Goal: Task Accomplishment & Management: Complete application form

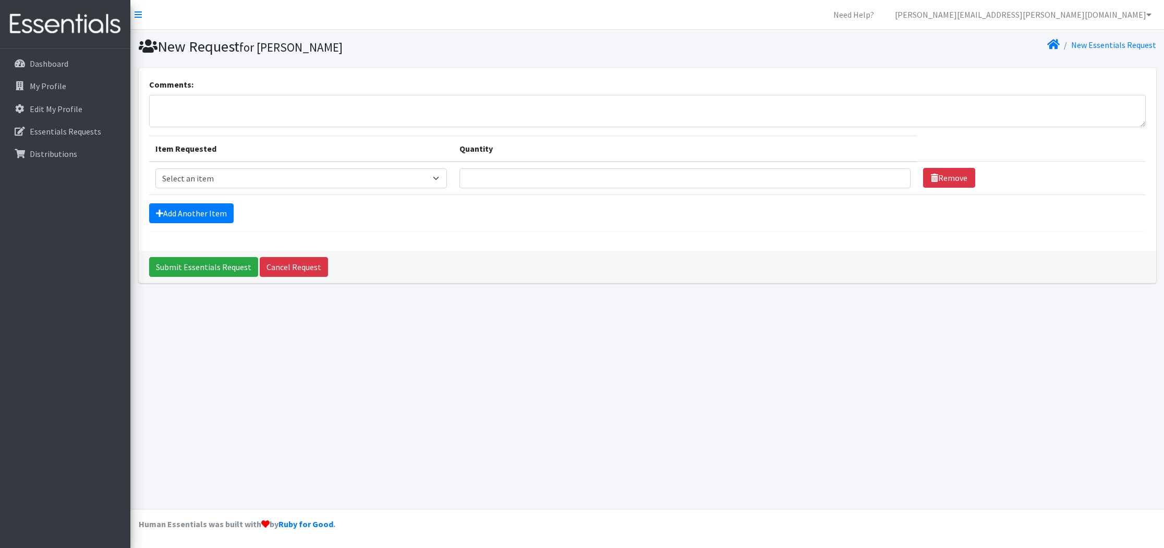
click at [427, 413] on div "New Request for Abigail Garcia New Essentials Request Comments: Item Requested …" at bounding box center [647, 269] width 1034 height 479
select select "739"
click at [462, 179] on input "Quantity" at bounding box center [684, 178] width 451 height 20
type input "1000"
click at [191, 222] on link "Add Another Item" at bounding box center [191, 213] width 84 height 20
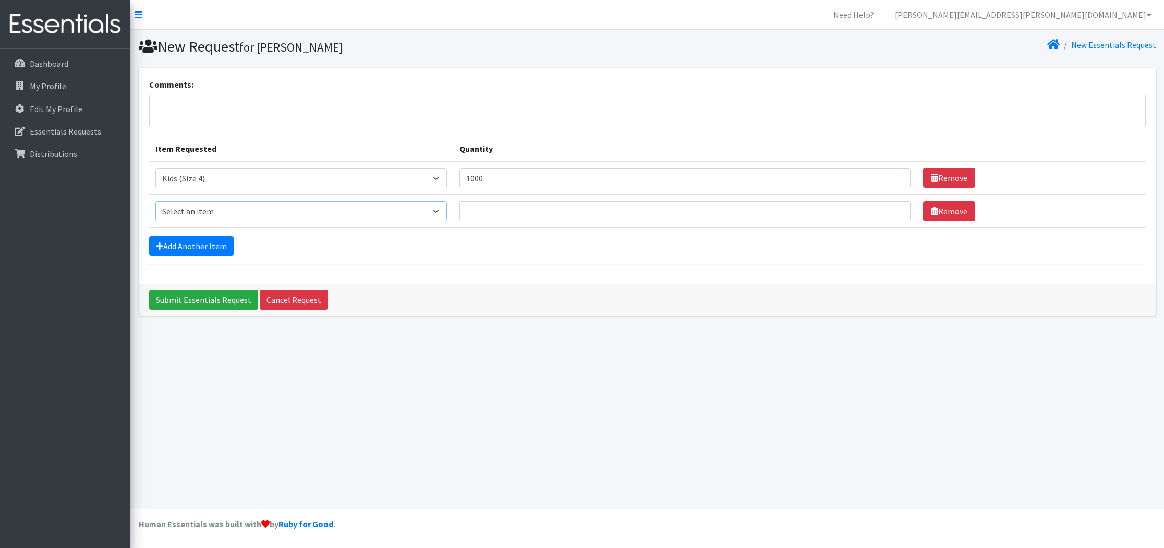
select select "740"
click at [196, 247] on link "Add Another Item" at bounding box center [191, 246] width 84 height 20
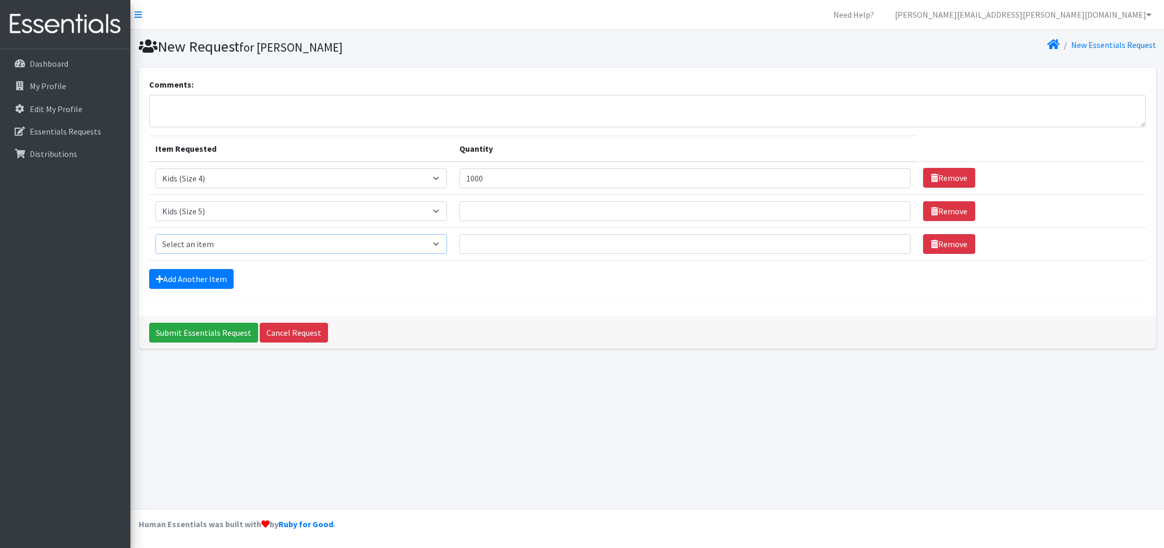
select select "742"
click at [467, 249] on input "Quantity" at bounding box center [684, 244] width 451 height 20
type input "1800"
click at [163, 276] on link "Add Another Item" at bounding box center [191, 279] width 84 height 20
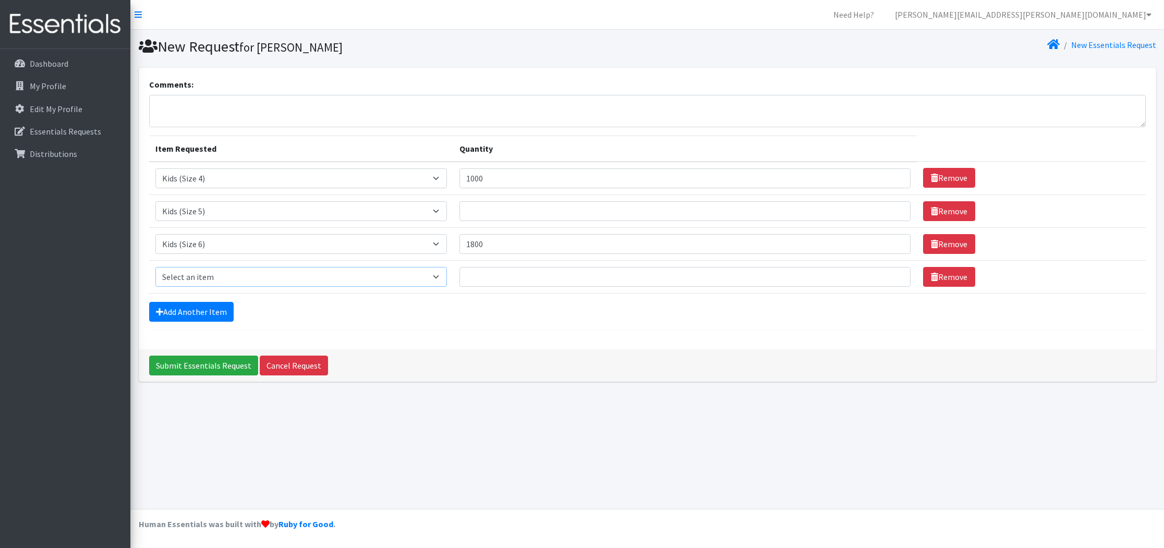
select select "756"
click at [483, 281] on input "Quantity" at bounding box center [684, 277] width 451 height 20
type input "1000"
click at [199, 311] on link "Add Another Item" at bounding box center [191, 312] width 84 height 20
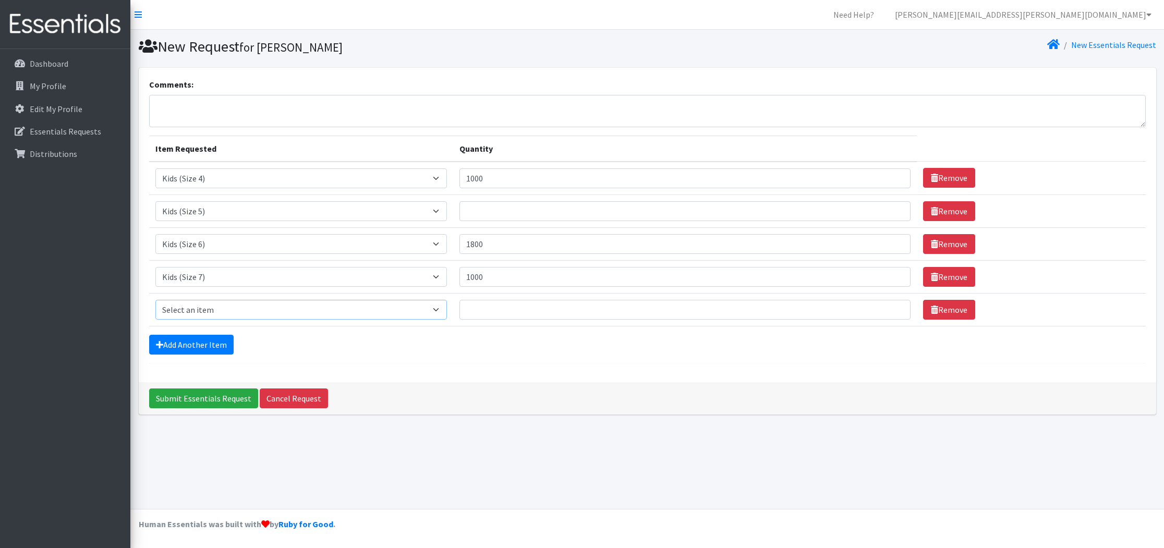
select select "1352"
click at [476, 309] on input "Quantity" at bounding box center [684, 310] width 451 height 20
type input "200"
click at [470, 210] on input "Quantity" at bounding box center [684, 211] width 451 height 20
type input "1500"
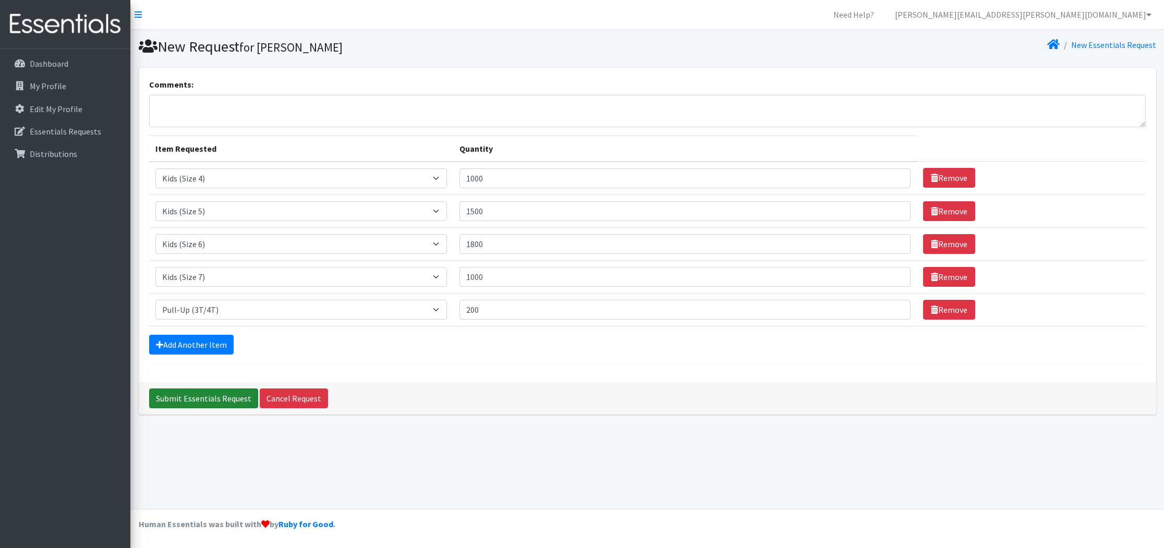
click at [224, 391] on input "Submit Essentials Request" at bounding box center [203, 399] width 109 height 20
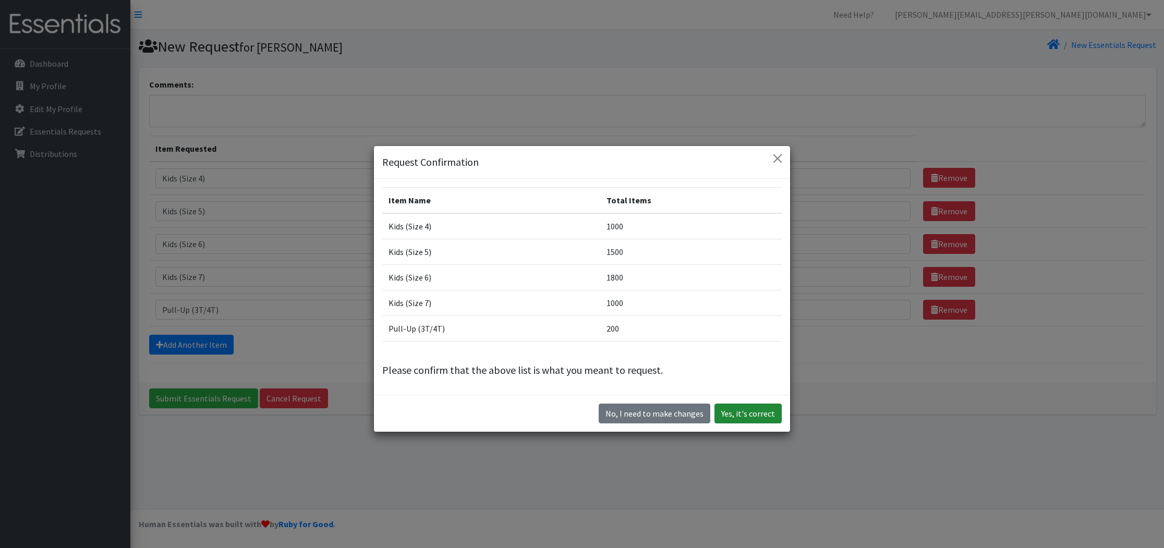
click at [756, 419] on button "Yes, it's correct" at bounding box center [748, 414] width 67 height 20
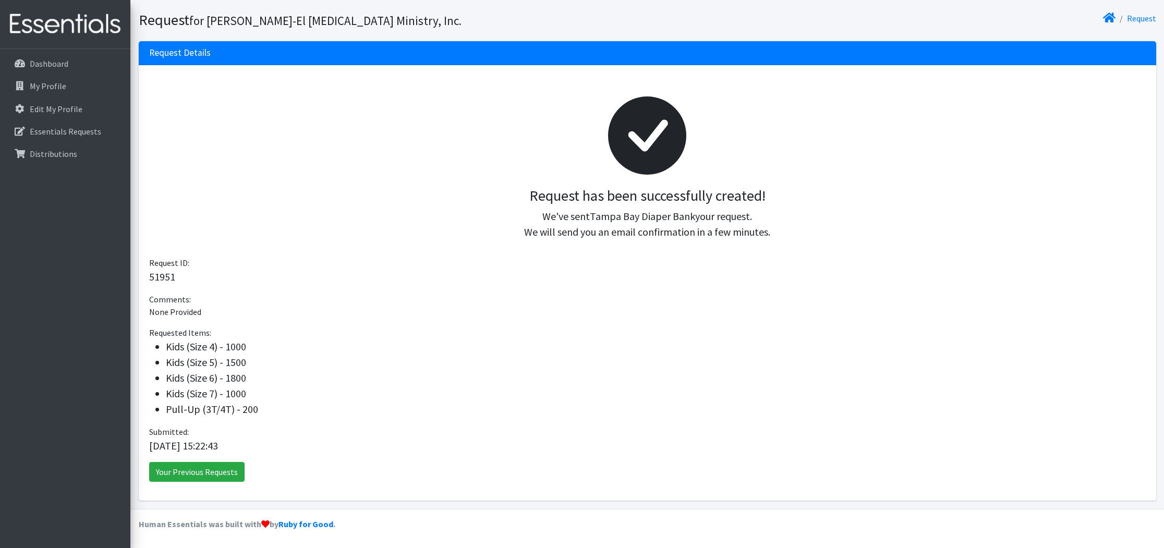
scroll to position [61, 0]
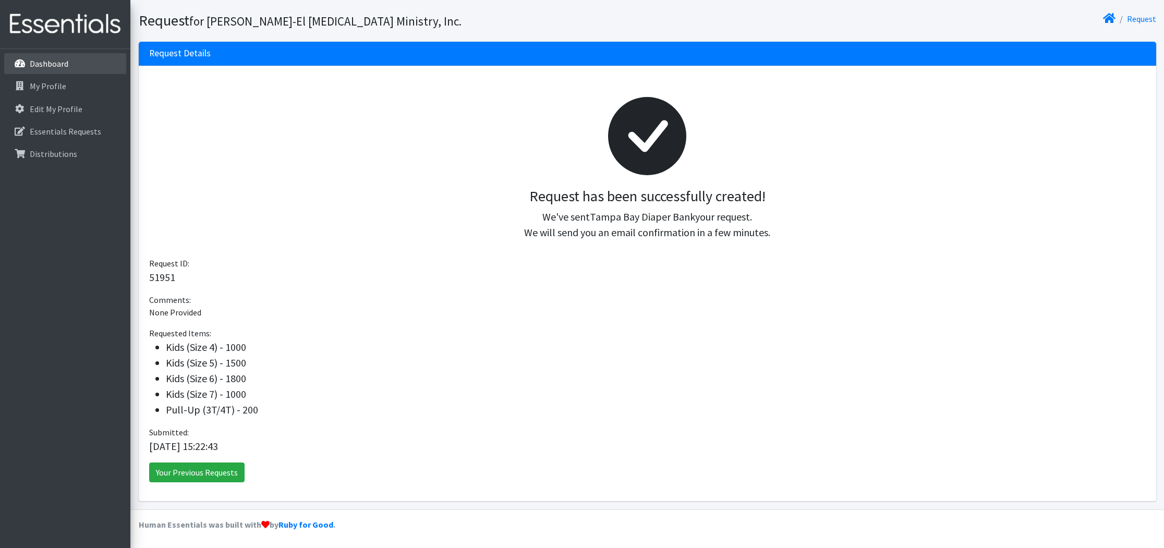
click at [49, 64] on p "Dashboard" at bounding box center [49, 63] width 39 height 10
